Goal: Task Accomplishment & Management: Use online tool/utility

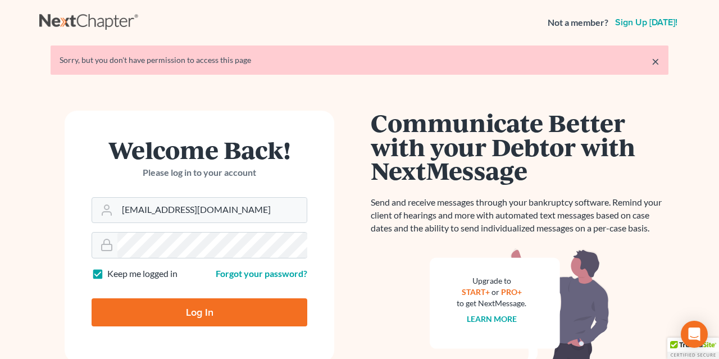
click at [161, 315] on input "Log In" at bounding box center [200, 312] width 216 height 28
type input "Thinking..."
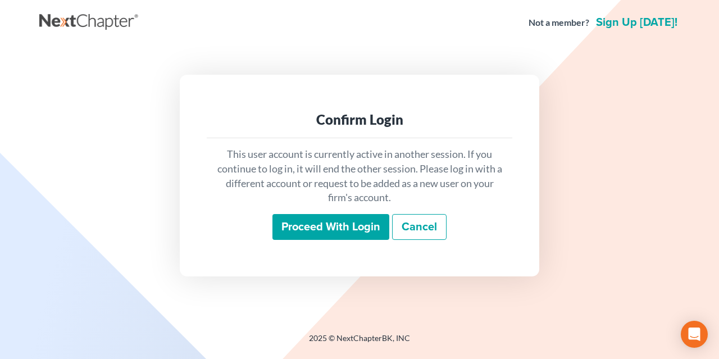
click at [339, 222] on input "Proceed with login" at bounding box center [331, 227] width 117 height 26
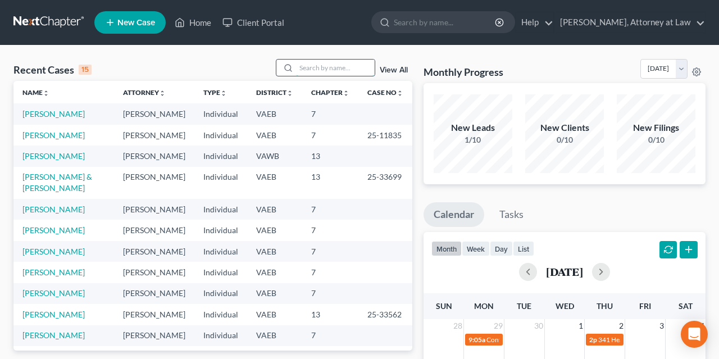
click at [325, 70] on input "search" at bounding box center [335, 68] width 79 height 16
type input "[PERSON_NAME]"
